Goal: Task Accomplishment & Management: Complete application form

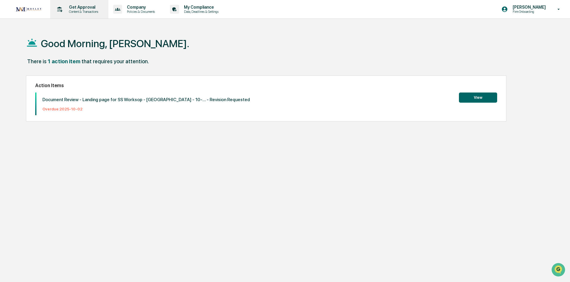
click at [87, 13] on p "Content & Transactions" at bounding box center [82, 12] width 37 height 4
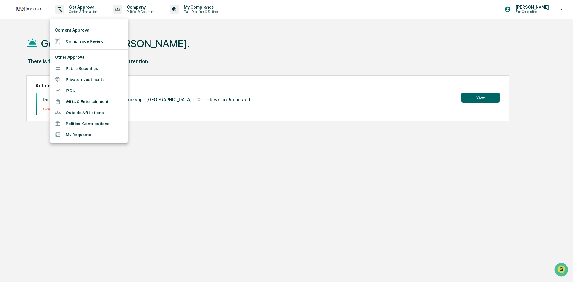
click at [83, 41] on li "Compliance Review" at bounding box center [89, 41] width 78 height 11
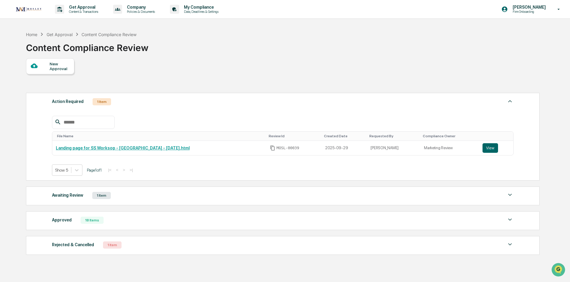
click at [56, 62] on div "New Approval" at bounding box center [60, 67] width 20 height 10
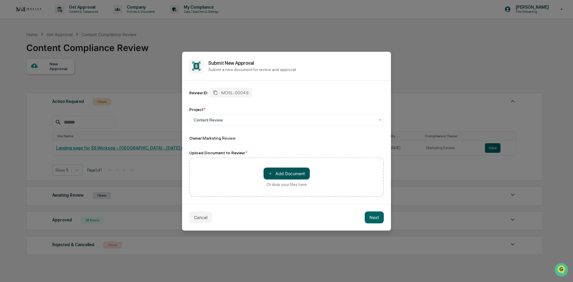
click at [297, 176] on button "＋ Add Document" at bounding box center [287, 174] width 46 height 12
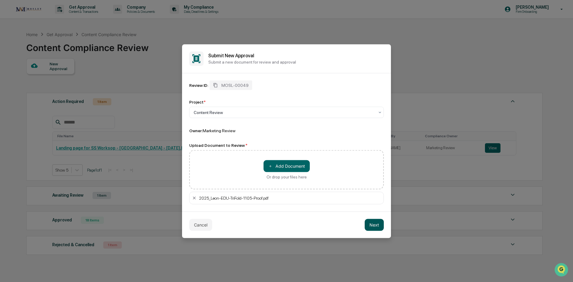
click at [379, 228] on button "Next" at bounding box center [374, 225] width 19 height 12
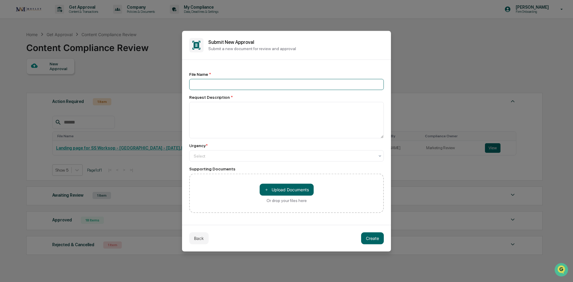
click at [225, 83] on input at bounding box center [286, 84] width 195 height 11
type input "*"
type input "**********"
click at [223, 110] on textarea at bounding box center [286, 120] width 195 height 36
type textarea "*"
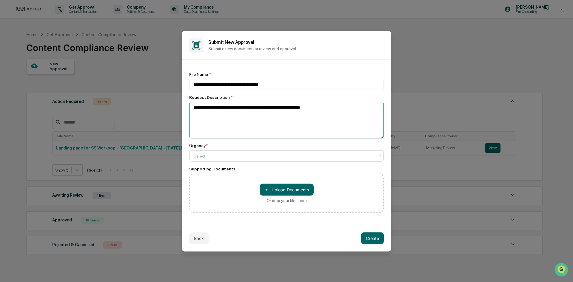
type textarea "**********"
click at [282, 159] on div "Select" at bounding box center [284, 156] width 187 height 8
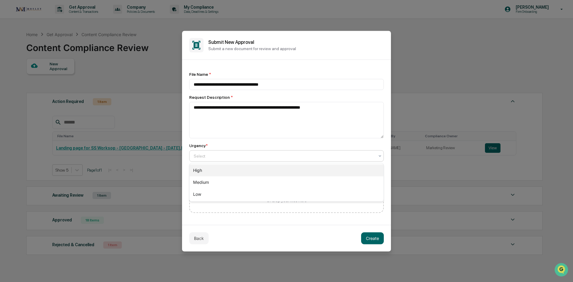
click at [264, 171] on div "High" at bounding box center [287, 171] width 194 height 12
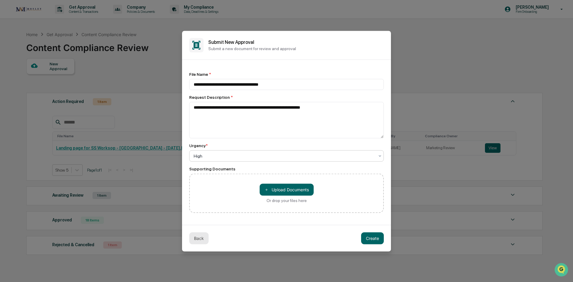
click at [205, 238] on button "Back" at bounding box center [198, 238] width 19 height 12
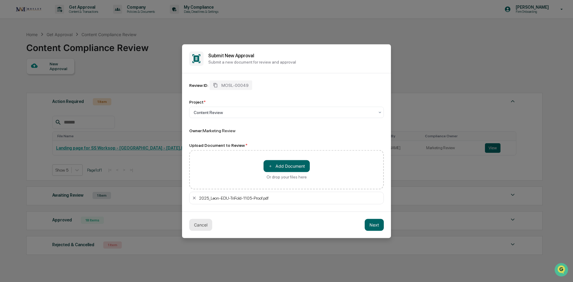
click at [203, 228] on button "Cancel" at bounding box center [200, 225] width 23 height 12
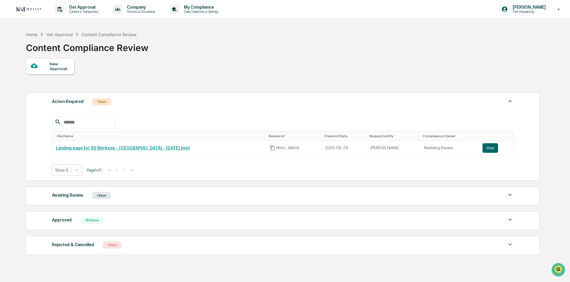
click at [54, 71] on div "New Approval" at bounding box center [50, 66] width 48 height 16
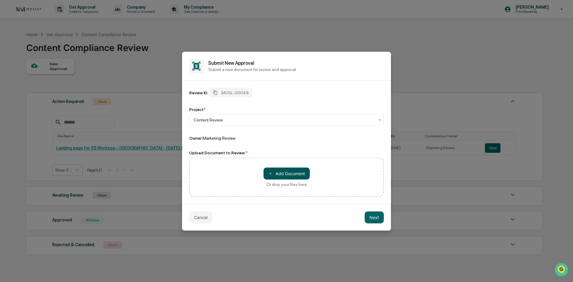
click at [291, 170] on button "＋ Add Document" at bounding box center [287, 174] width 46 height 12
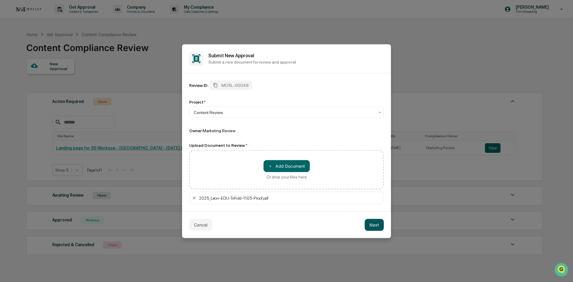
click at [370, 224] on button "Next" at bounding box center [374, 225] width 19 height 12
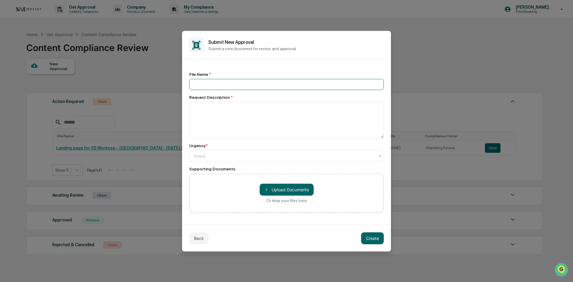
click at [259, 85] on input at bounding box center [286, 84] width 195 height 11
type input "**********"
click at [237, 108] on textarea at bounding box center [286, 120] width 195 height 36
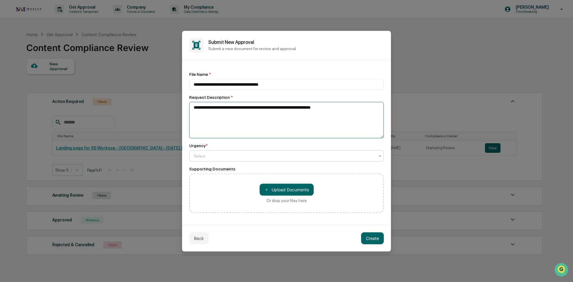
type textarea "**********"
click at [282, 156] on div at bounding box center [284, 156] width 181 height 6
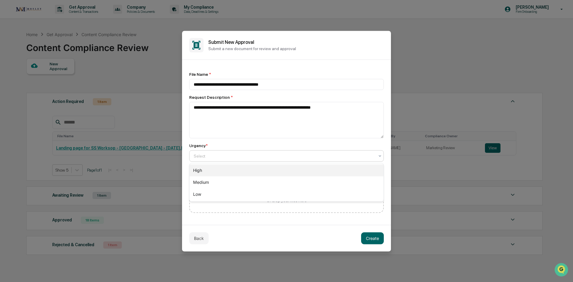
click at [277, 173] on div "High" at bounding box center [287, 171] width 194 height 12
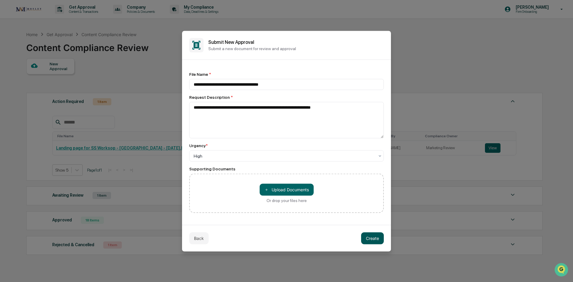
click at [375, 237] on button "Create" at bounding box center [372, 238] width 23 height 12
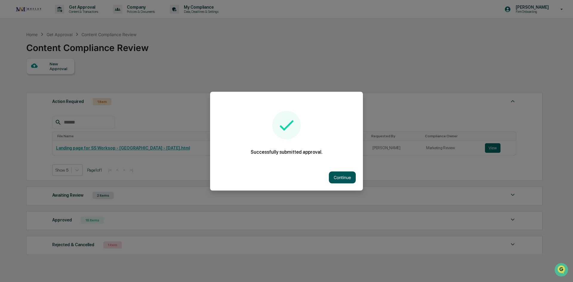
click at [337, 178] on button "Continue" at bounding box center [342, 177] width 27 height 12
